Goal: Information Seeking & Learning: Learn about a topic

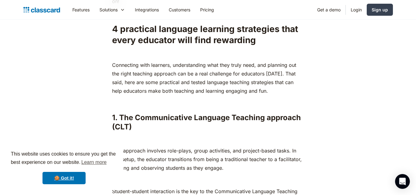
scroll to position [443, 0]
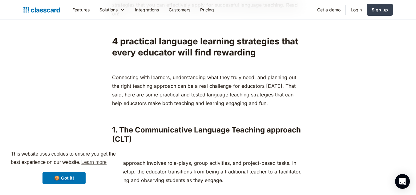
click at [112, 75] on p "Connecting with learners, understanding what they truly need, and planning out …" at bounding box center [208, 90] width 192 height 34
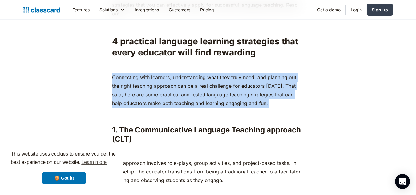
drag, startPoint x: 112, startPoint y: 75, endPoint x: 109, endPoint y: 119, distance: 43.5
click at [156, 111] on p "‍" at bounding box center [208, 114] width 192 height 9
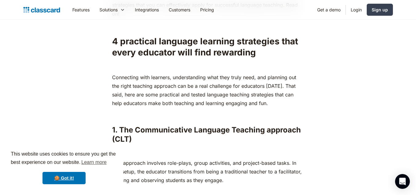
click at [113, 41] on strong "4 practical language learning strategies that every educator will find rewarding" at bounding box center [205, 47] width 186 height 22
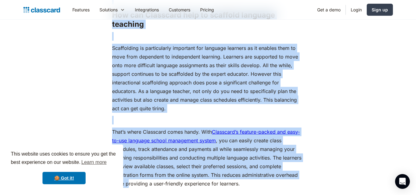
scroll to position [2868, 0]
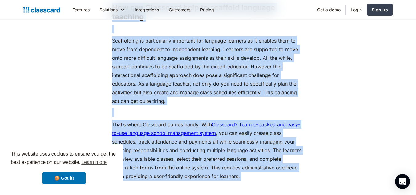
drag, startPoint x: 113, startPoint y: 74, endPoint x: 128, endPoint y: 184, distance: 110.6
copy div "Loremipsum dolo sitametc, adipiscingeli sedd eius tempo inci, utl etdolore mag …"
